Goal: Task Accomplishment & Management: Manage account settings

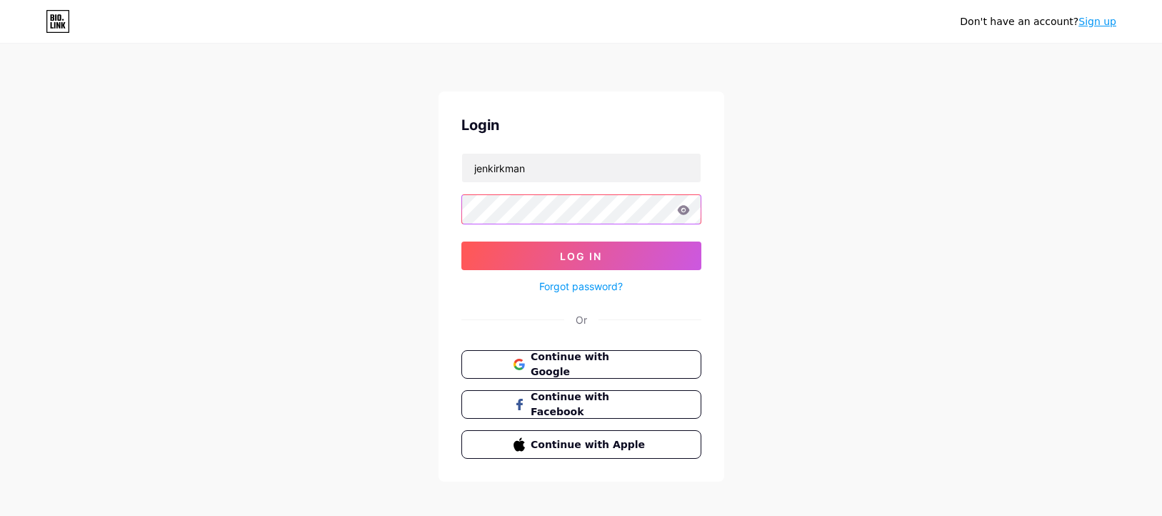
click at [581, 256] on button "Log In" at bounding box center [581, 255] width 240 height 29
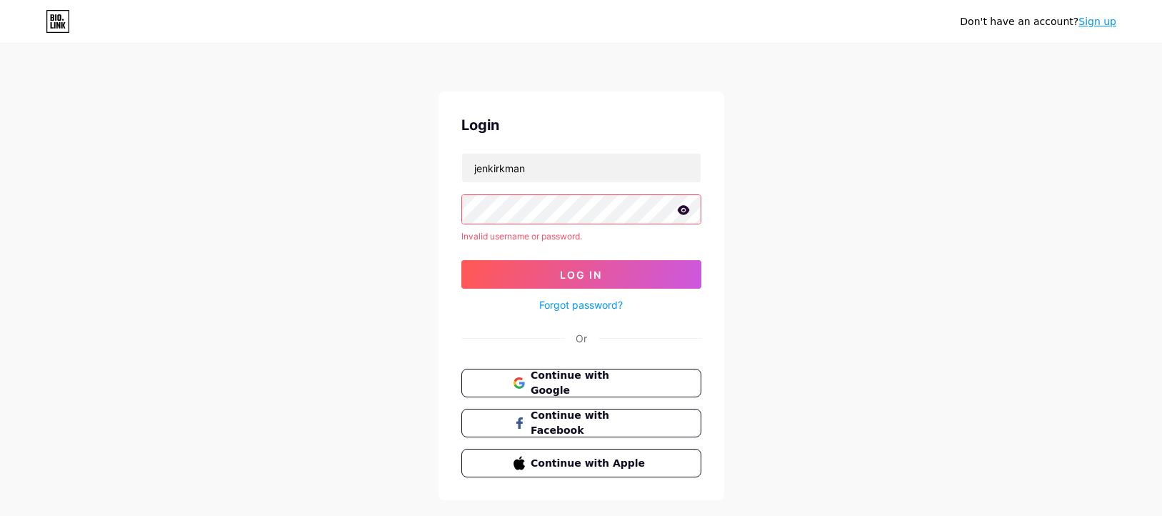
click at [681, 214] on icon at bounding box center [683, 210] width 13 height 10
drag, startPoint x: 540, startPoint y: 172, endPoint x: 436, endPoint y: 172, distance: 104.3
click at [436, 172] on div "Don't have an account? Sign up Login jenkirkman Invalid username or password. L…" at bounding box center [581, 273] width 1162 height 546
type input "[EMAIL_ADDRESS][DOMAIN_NAME]"
click at [458, 204] on div "Login [EMAIL_ADDRESS][DOMAIN_NAME] Invalid username or password. Log In Forgot …" at bounding box center [581, 295] width 286 height 408
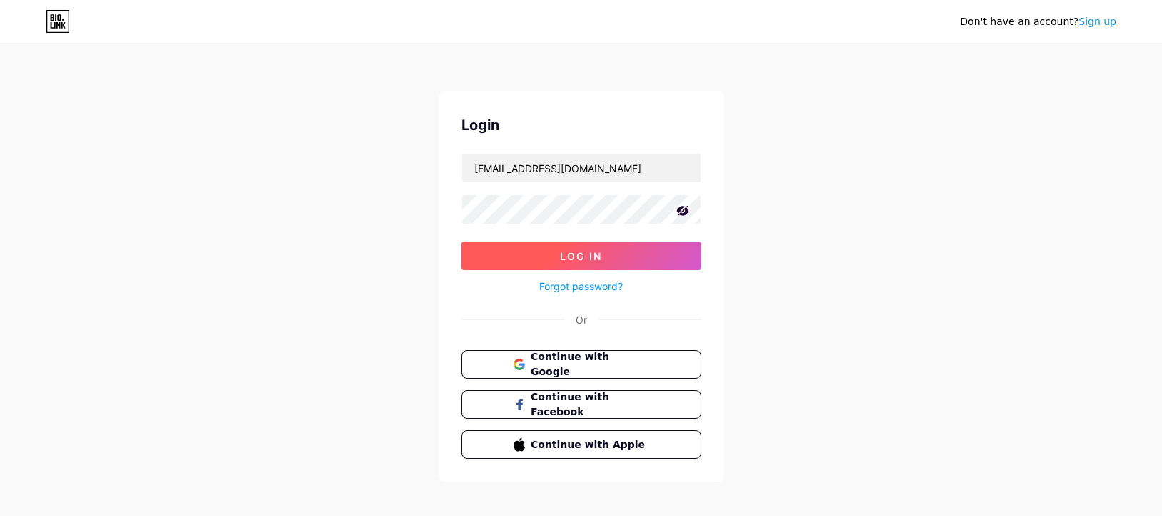
click at [510, 266] on button "Log In" at bounding box center [581, 255] width 240 height 29
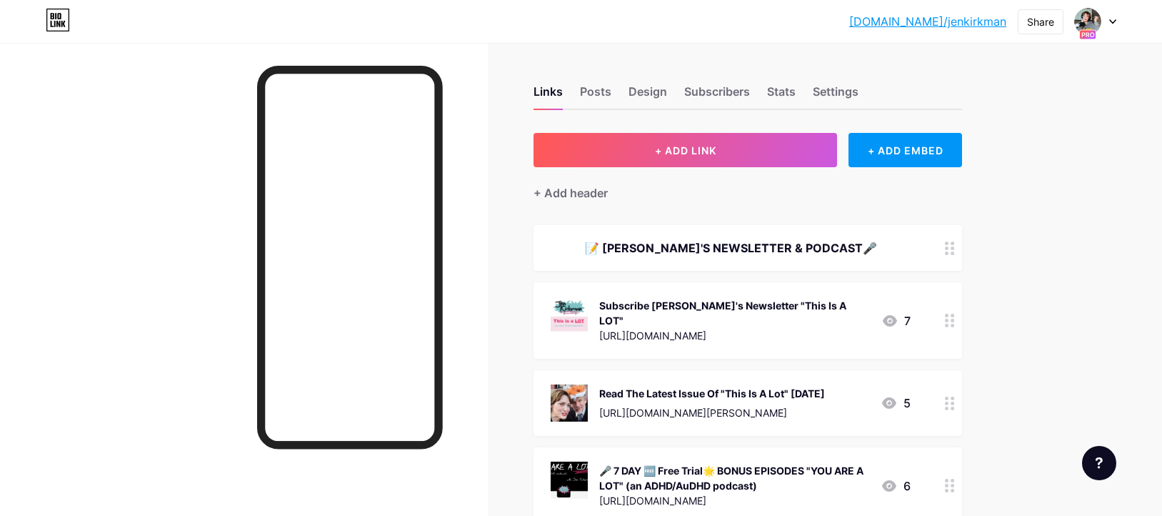
click at [1113, 21] on icon at bounding box center [1113, 22] width 6 height 4
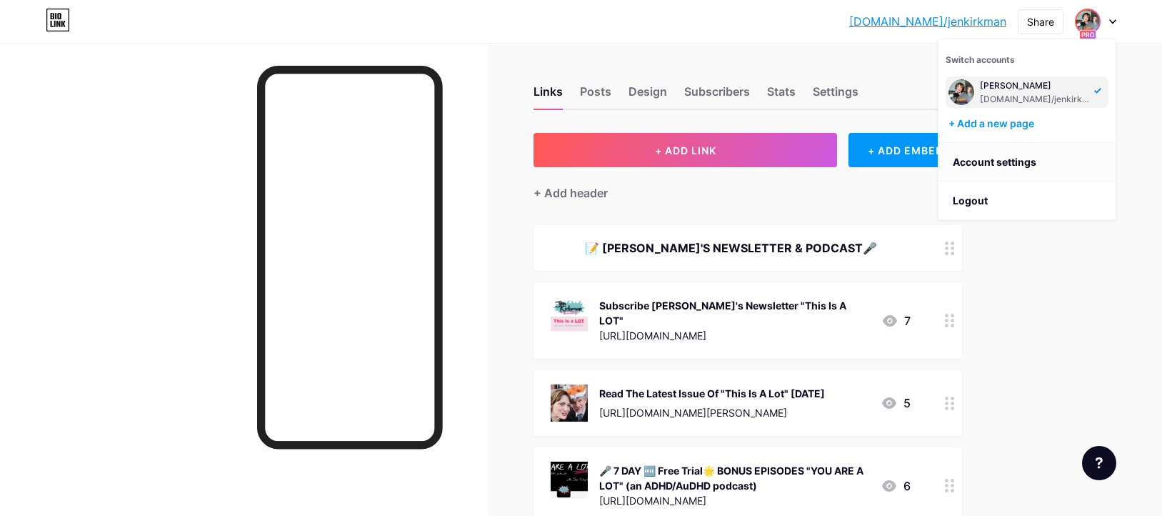
click at [1011, 165] on link "Account settings" at bounding box center [1026, 162] width 177 height 39
